Goal: Task Accomplishment & Management: Use online tool/utility

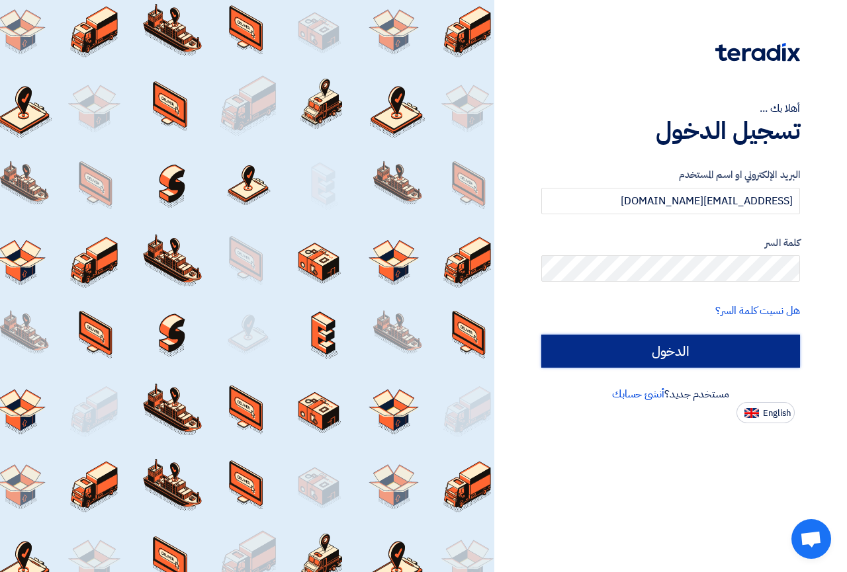
click at [638, 355] on input "الدخول" at bounding box center [670, 351] width 259 height 33
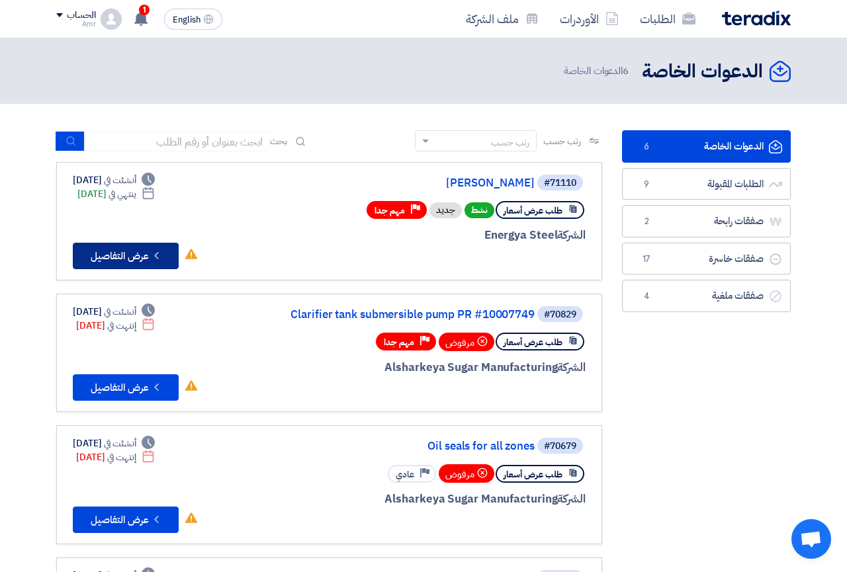
click at [142, 256] on button "Check details عرض التفاصيل" at bounding box center [126, 256] width 106 height 26
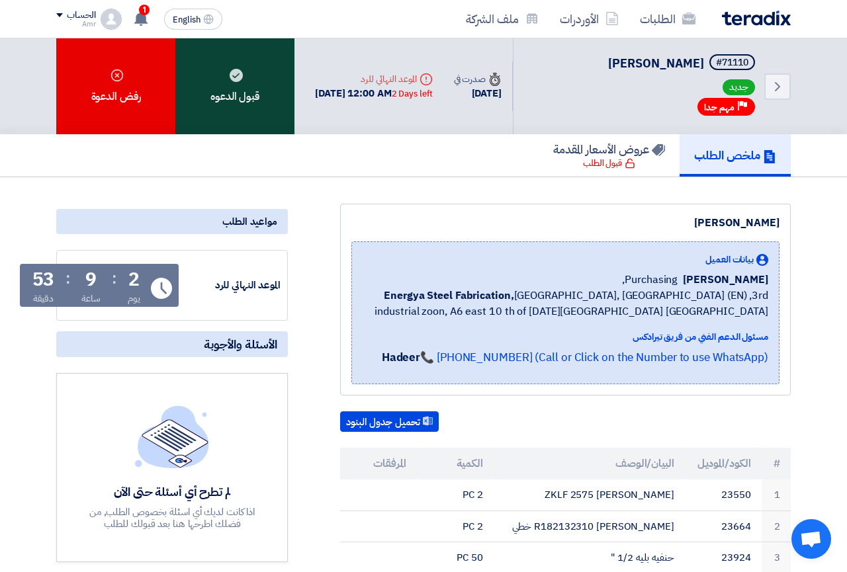
click at [230, 102] on div "قبول الدعوه" at bounding box center [234, 86] width 119 height 96
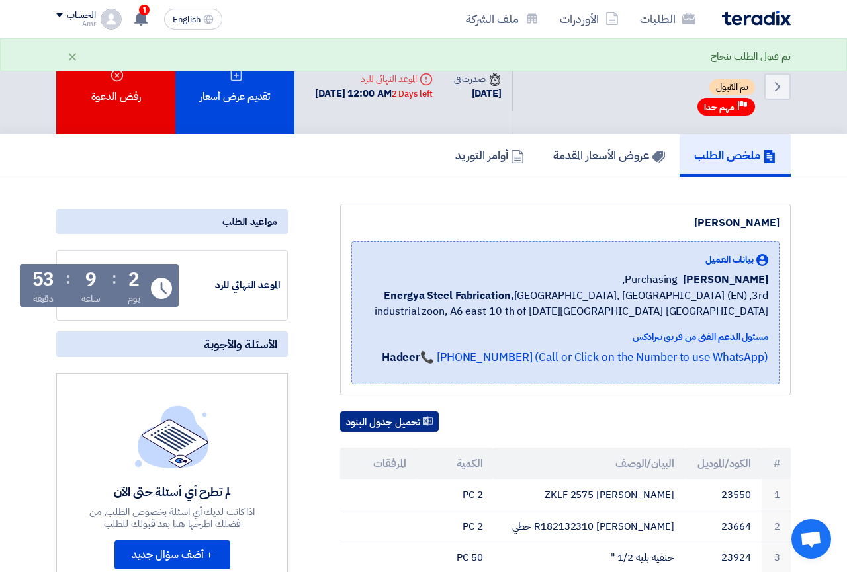
click at [365, 416] on button "تحميل جدول البنود" at bounding box center [389, 422] width 99 height 21
